Goal: Check status

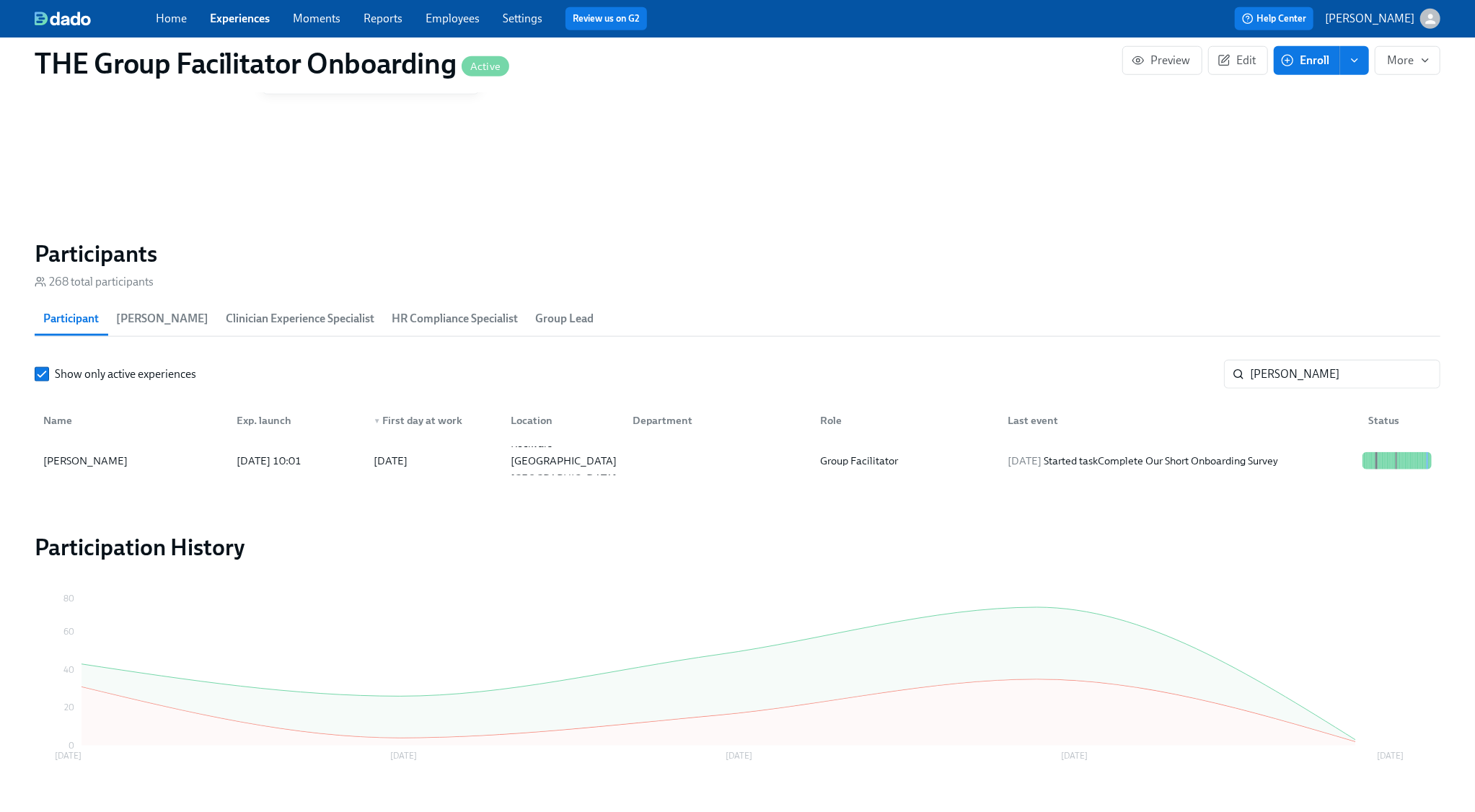
scroll to position [0, 22739]
click at [1293, 363] on input "[PERSON_NAME]" at bounding box center [1344, 374] width 190 height 29
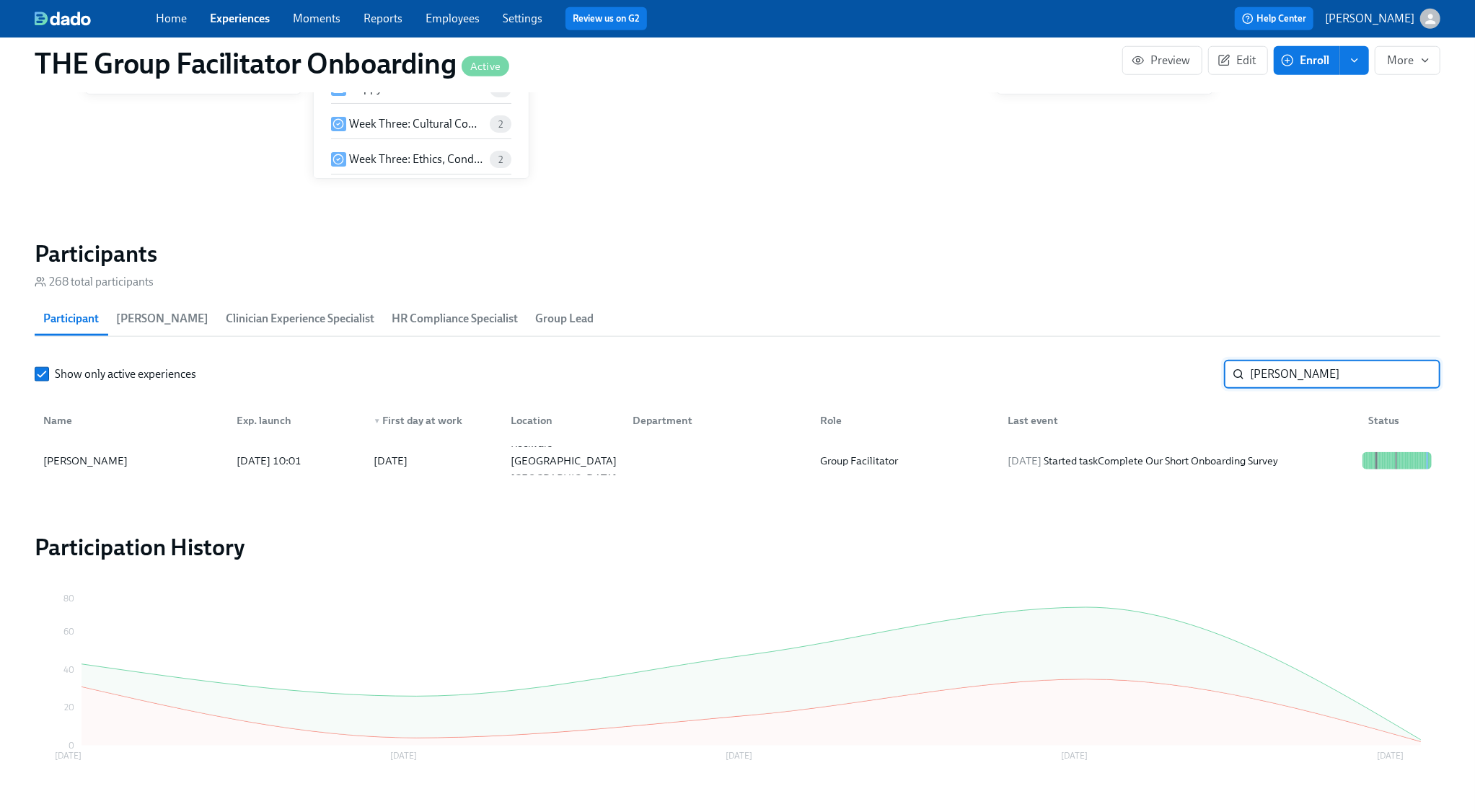
click at [1293, 363] on input "[PERSON_NAME]" at bounding box center [1344, 374] width 190 height 29
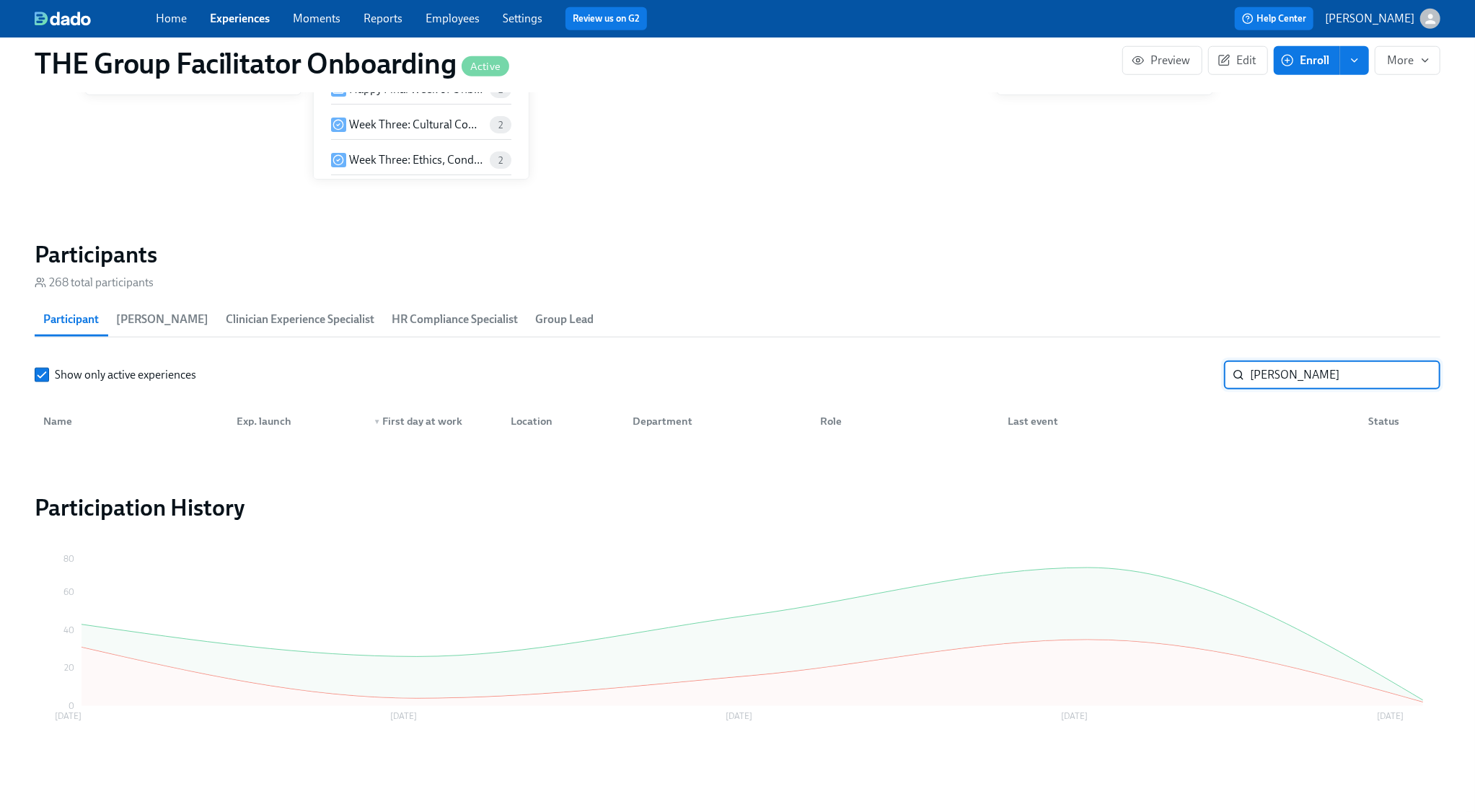
click at [1296, 376] on input "[PERSON_NAME]" at bounding box center [1344, 375] width 190 height 29
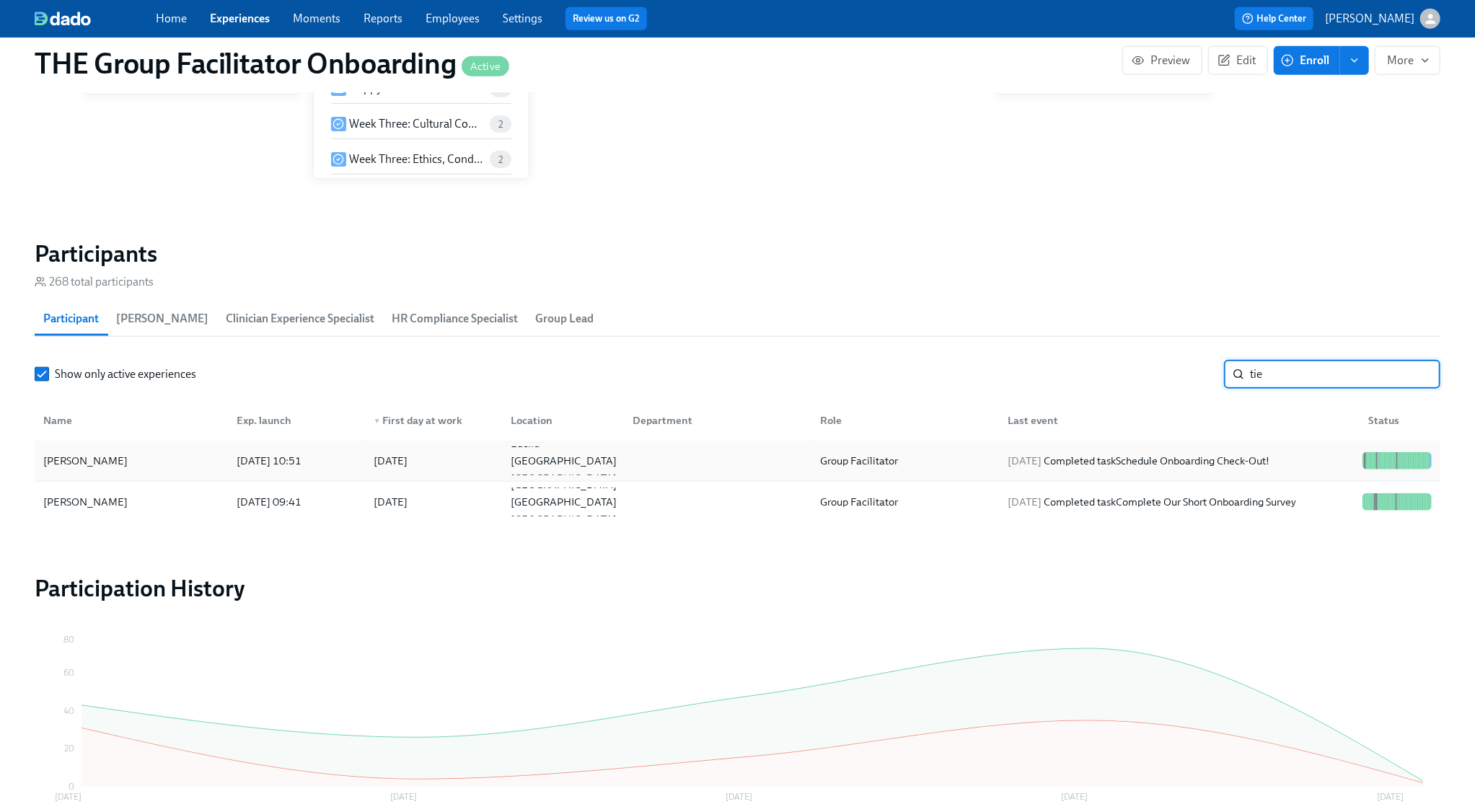
type input "tie"
click at [1275, 452] on div "[DATE] Completed task Schedule Onboarding Check-Out!" at bounding box center [1139, 460] width 274 height 17
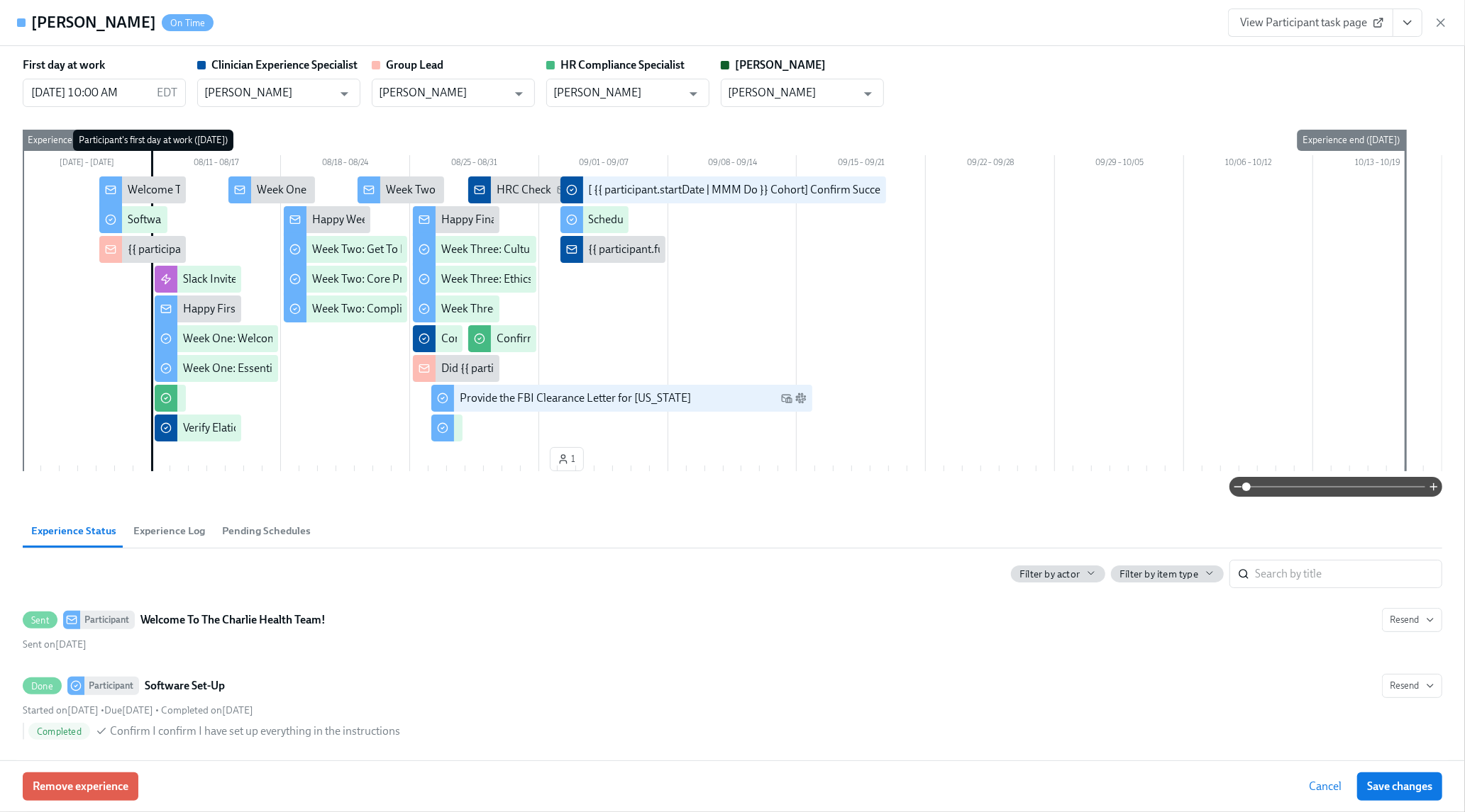
click at [1417, 25] on button "View task page" at bounding box center [1407, 23] width 30 height 29
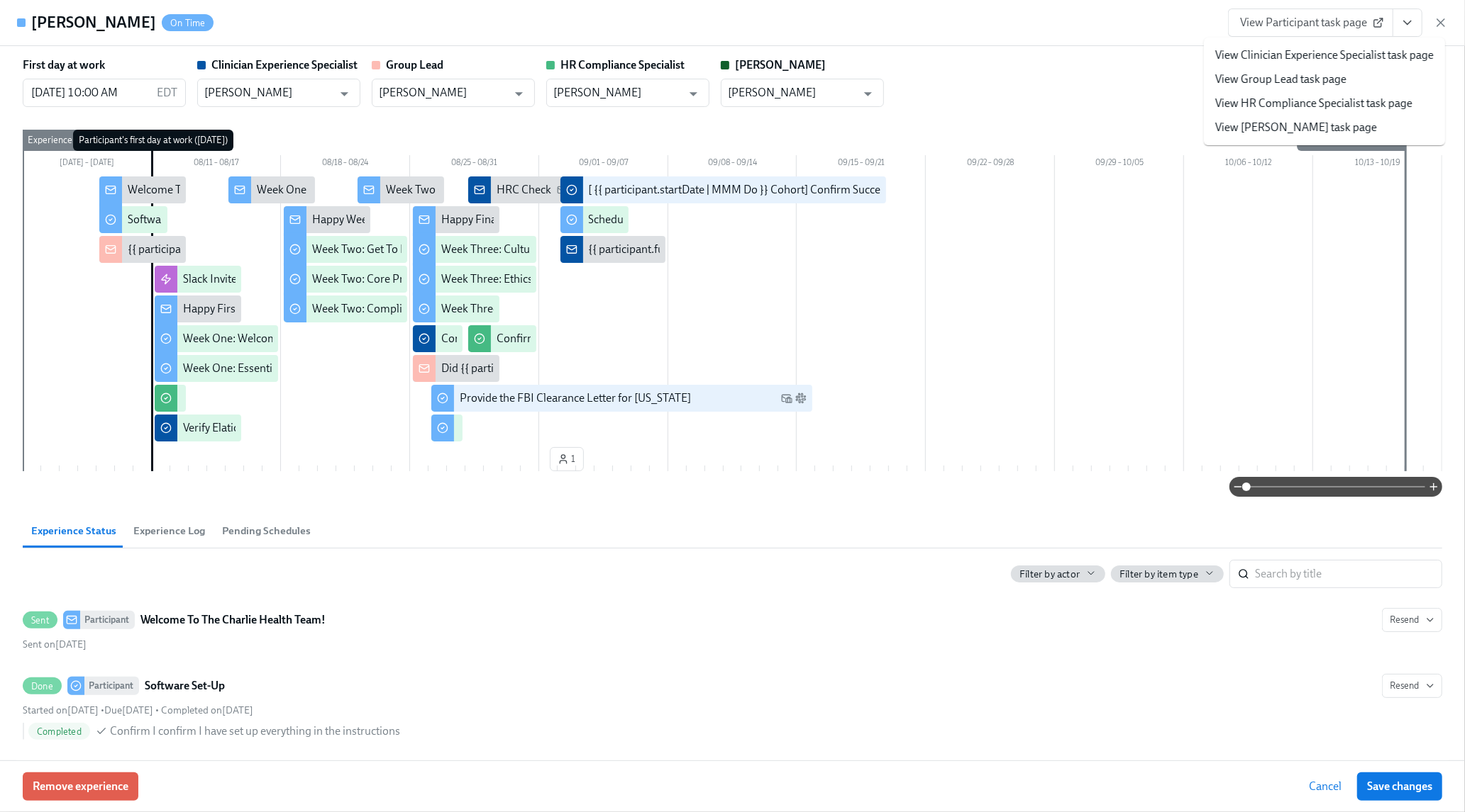
click at [1402, 51] on link "View Clinician Experience Specialist task page" at bounding box center [1325, 55] width 218 height 15
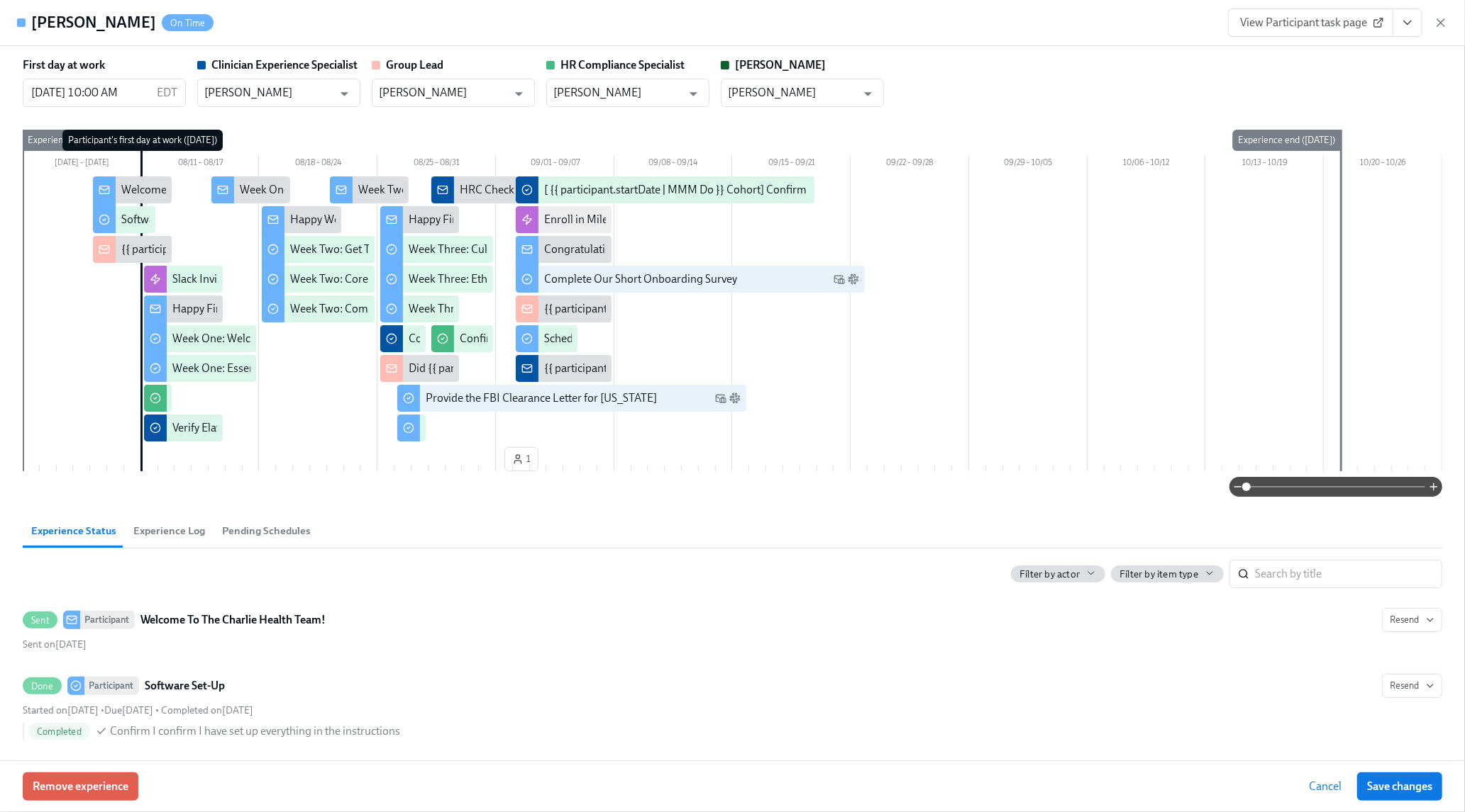
click at [1442, 23] on icon "button" at bounding box center [1440, 22] width 14 height 14
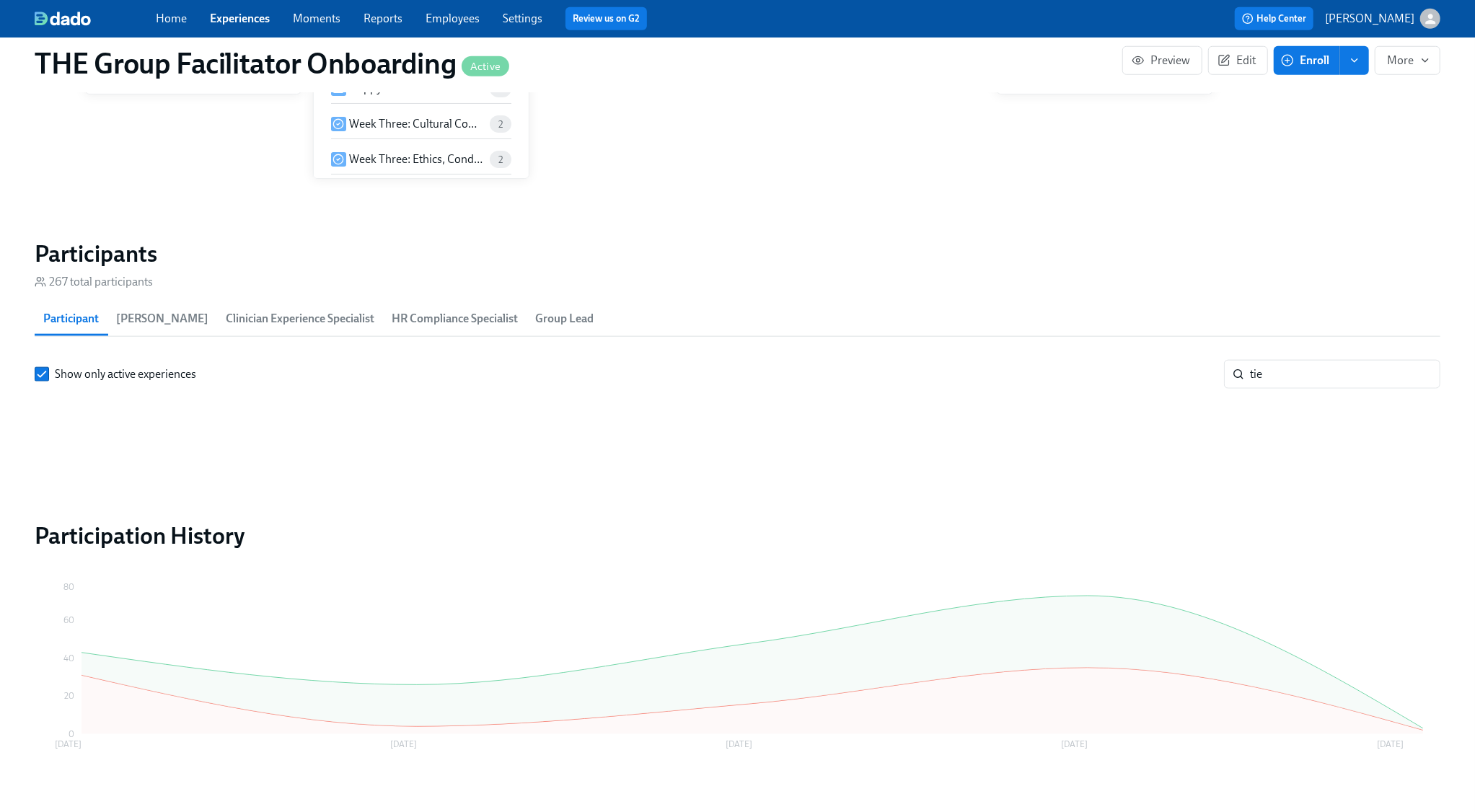
scroll to position [0, 22725]
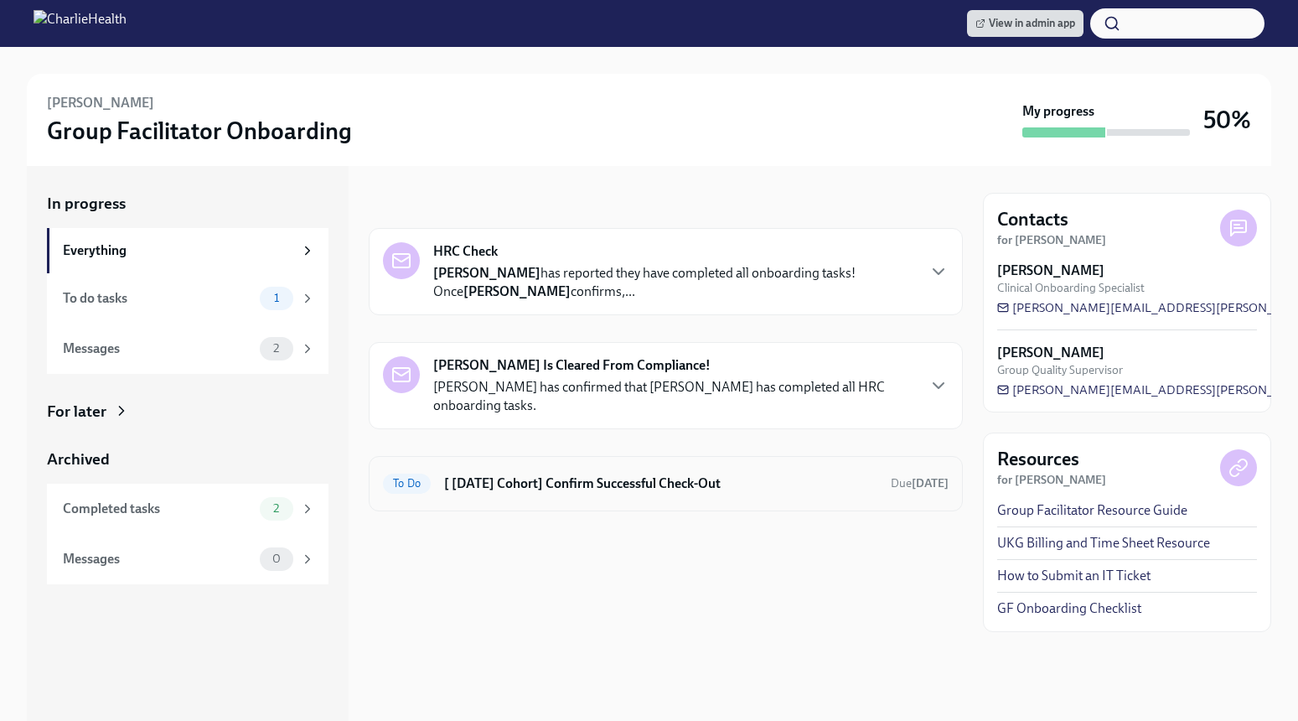
click at [533, 494] on div "To Do [ [DATE] Cohort] Confirm Successful Check-Out Due [DATE]" at bounding box center [666, 483] width 566 height 27
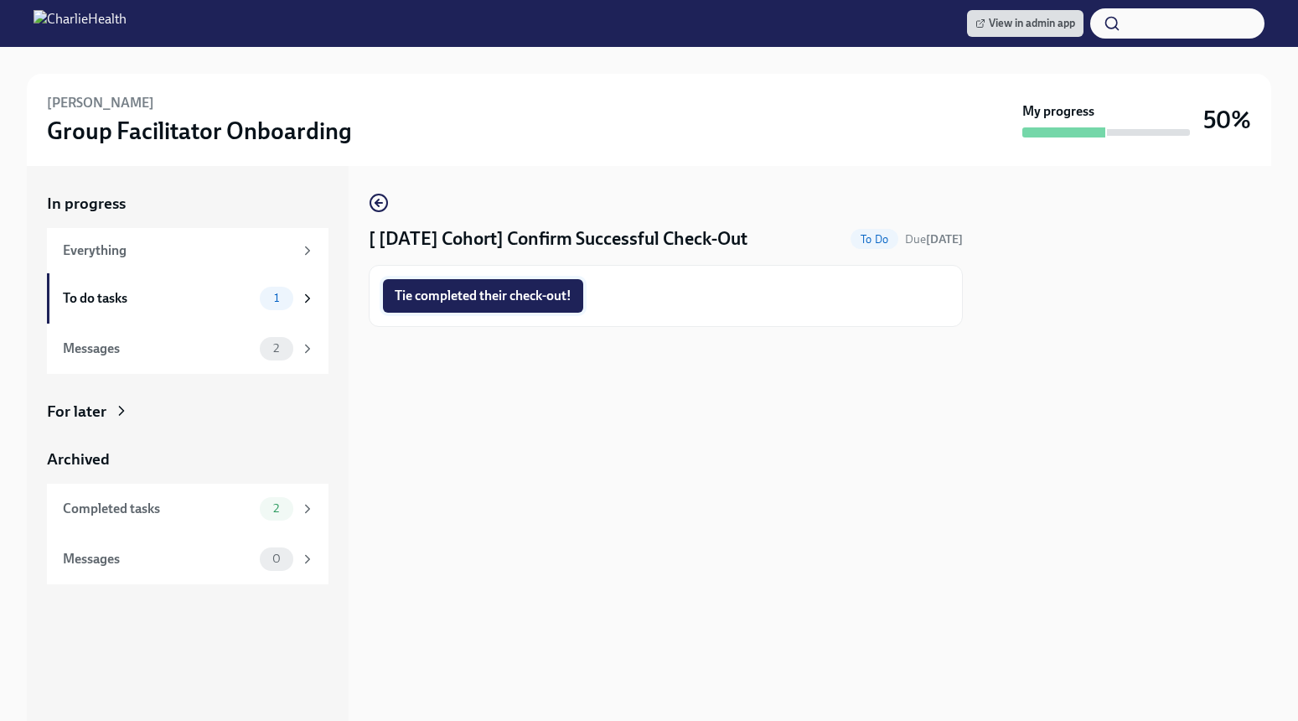
click at [531, 297] on span "Tie completed their check-out!" at bounding box center [483, 295] width 177 height 17
